Goal: Task Accomplishment & Management: Manage account settings

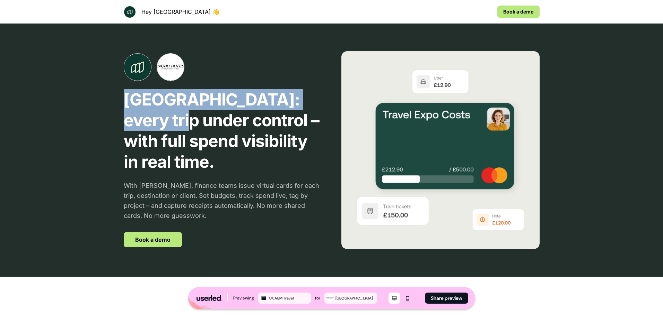
drag, startPoint x: 125, startPoint y: 98, endPoint x: 206, endPoint y: 118, distance: 83.6
click at [207, 118] on p "[GEOGRAPHIC_DATA]: every trip under control – with full spend visibility in rea…" at bounding box center [223, 130] width 198 height 83
copy p "[GEOGRAPHIC_DATA]"
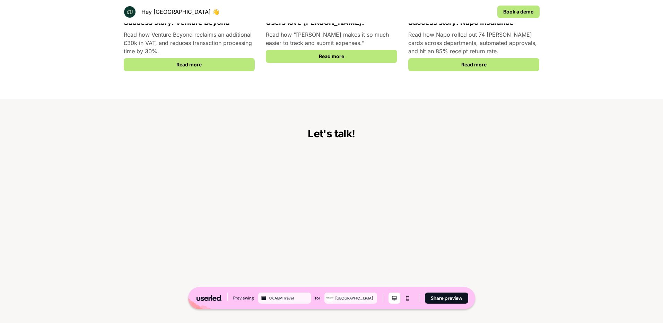
scroll to position [1296, 0]
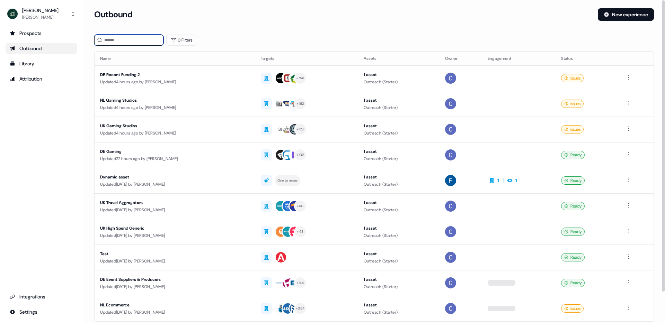
click at [144, 39] on input at bounding box center [128, 40] width 69 height 11
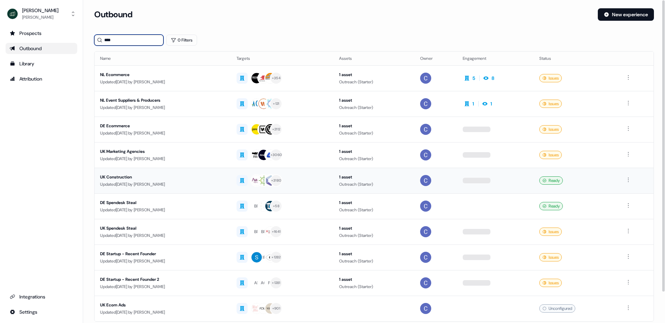
scroll to position [35, 0]
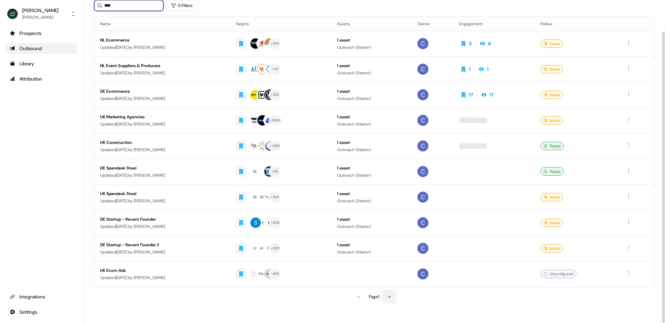
type input "****"
click at [391, 296] on icon at bounding box center [389, 297] width 4 height 4
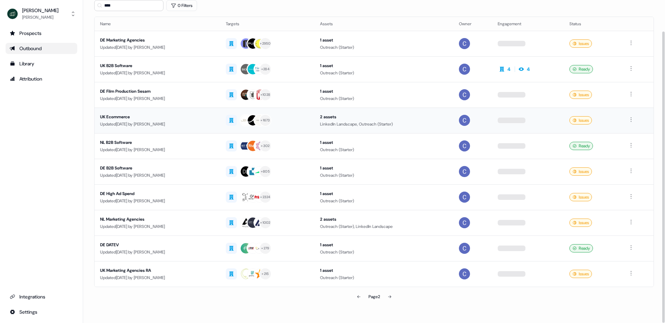
click at [122, 117] on div "UK Ecommerce" at bounding box center [157, 117] width 115 height 7
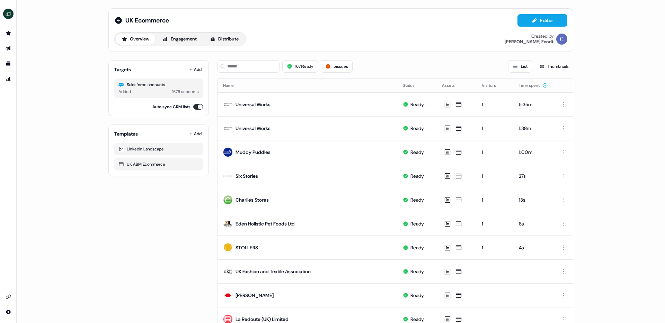
click at [454, 153] on icon at bounding box center [458, 152] width 8 height 7
click at [613, 135] on div "UK Ecommerce Editor Overview Engagement Distribute Created by Catherine Fendt T…" at bounding box center [341, 161] width 648 height 323
click at [548, 32] on div "UK Ecommerce Editor Overview Engagement Distribute Created by Catherine Fendt" at bounding box center [340, 30] width 453 height 32
click at [541, 22] on button "Editor" at bounding box center [542, 20] width 50 height 12
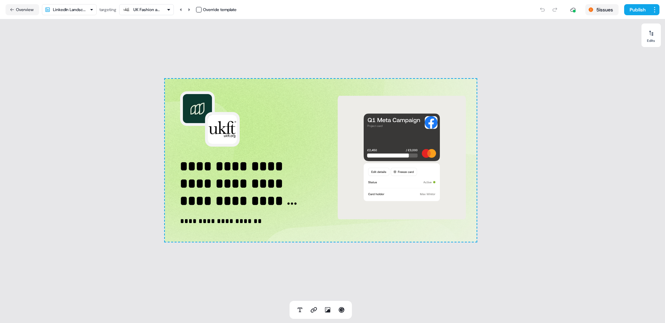
click at [72, 10] on html "**********" at bounding box center [332, 161] width 665 height 323
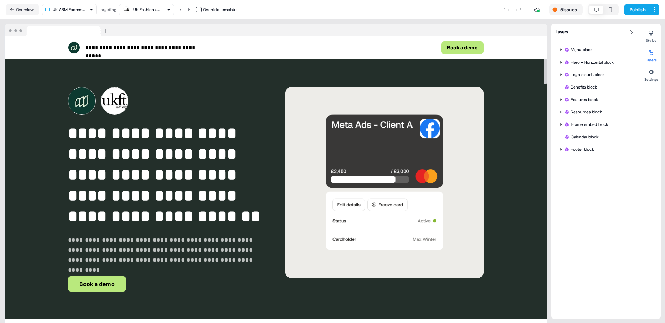
click at [144, 10] on div "UK Fashion and Textile Association" at bounding box center [147, 9] width 28 height 7
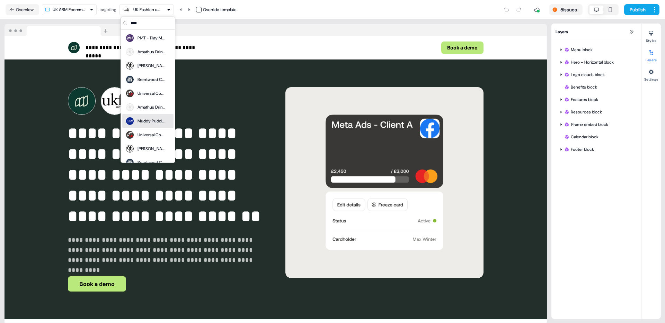
type input "****"
click at [142, 120] on div "Muddy Puddles" at bounding box center [151, 121] width 28 height 7
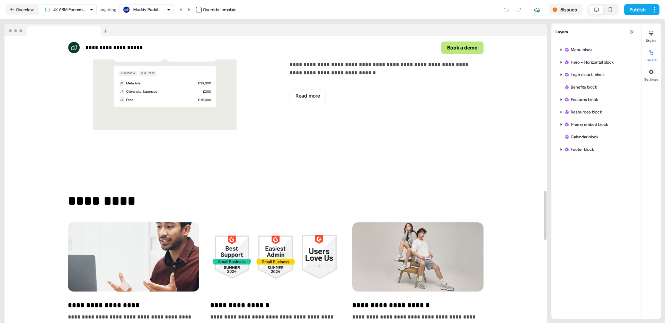
scroll to position [1386, 0]
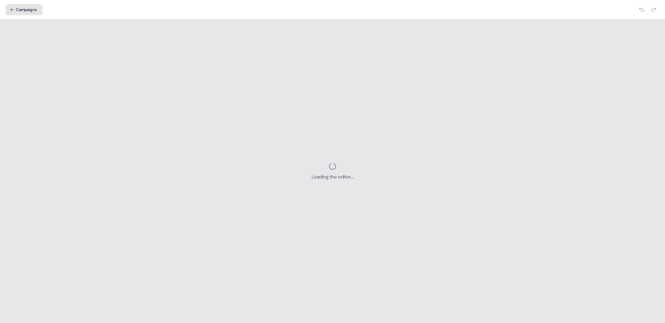
click at [20, 9] on button "Campaigns" at bounding box center [24, 9] width 37 height 11
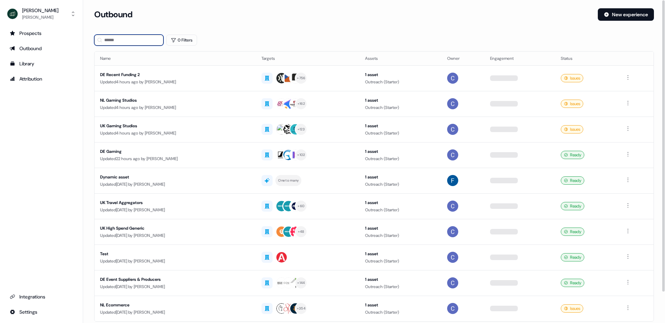
click at [124, 42] on input at bounding box center [128, 40] width 69 height 11
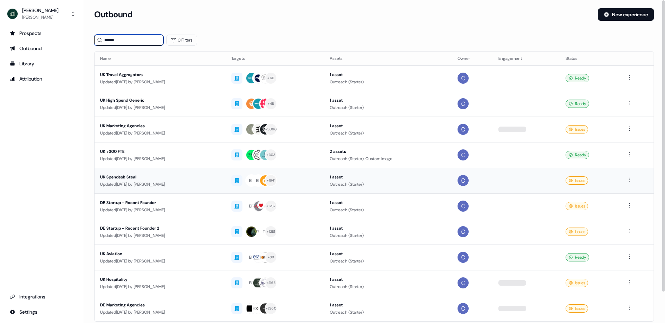
scroll to position [35, 0]
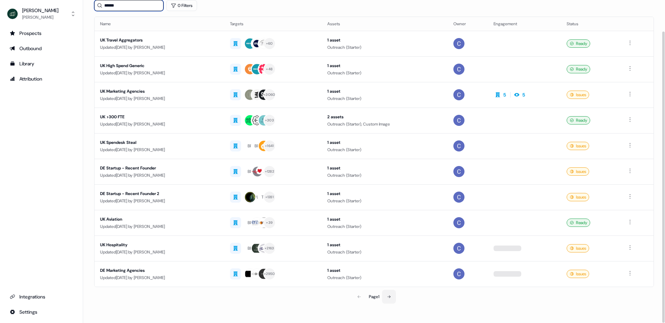
type input "******"
click at [393, 296] on button at bounding box center [389, 297] width 14 height 14
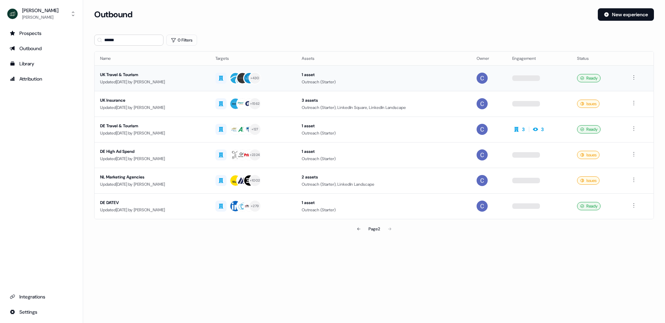
click at [140, 81] on div "Updated 3 months ago by Catherine Fendt" at bounding box center [152, 82] width 104 height 7
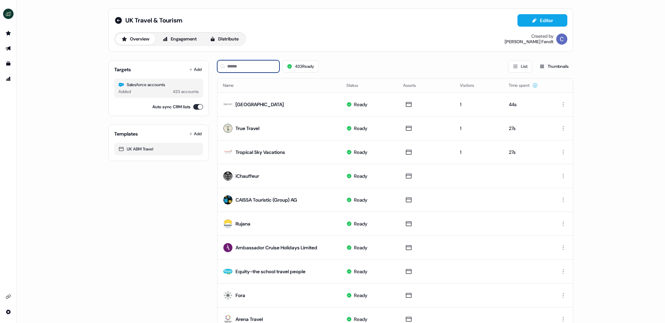
click at [228, 63] on input at bounding box center [248, 66] width 62 height 12
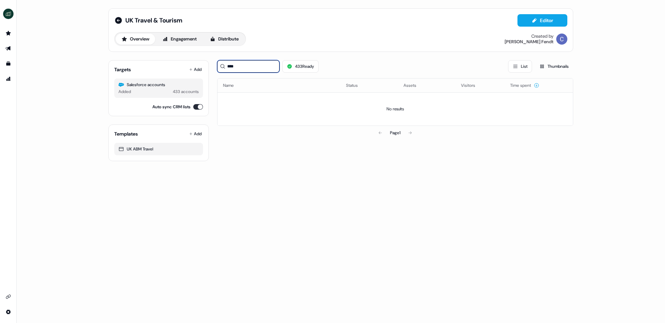
type input "****"
